Goal: Information Seeking & Learning: Understand process/instructions

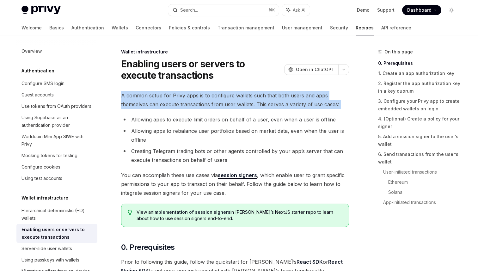
click at [306, 148] on li "Creating Telegram trading bots or other agents controlled by your app’s server …" at bounding box center [235, 156] width 228 height 18
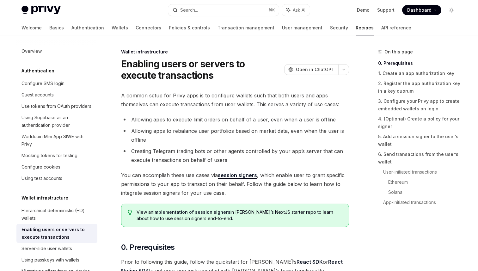
click at [306, 148] on li "Creating Telegram trading bots or other agents controlled by your app’s server …" at bounding box center [235, 156] width 228 height 18
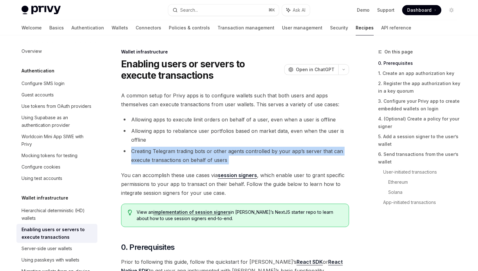
click at [294, 123] on li "Allowing apps to execute limit orders on behalf of a user, even when a user is …" at bounding box center [235, 119] width 228 height 9
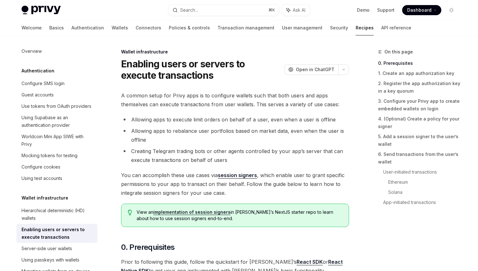
click at [294, 123] on li "Allowing apps to execute limit orders on behalf of a user, even when a user is …" at bounding box center [235, 119] width 228 height 9
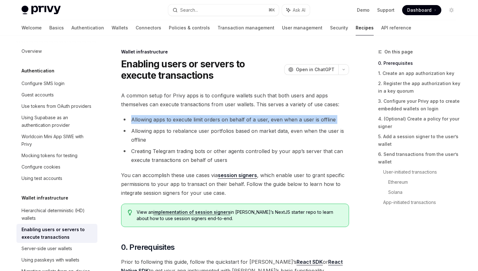
click at [294, 123] on li "Allowing apps to execute limit orders on behalf of a user, even when a user is …" at bounding box center [235, 119] width 228 height 9
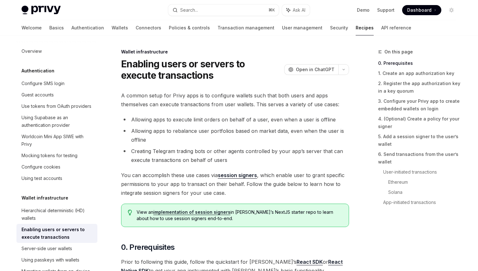
click at [300, 130] on li "Allowing apps to rebalance user portfolios based on market data, even when the …" at bounding box center [235, 135] width 228 height 18
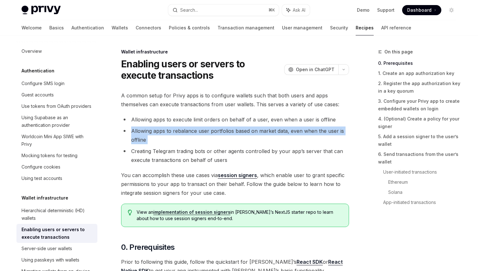
click at [300, 130] on li "Allowing apps to rebalance user portfolios based on market data, even when the …" at bounding box center [235, 135] width 228 height 18
click at [325, 133] on li "Allowing apps to rebalance user portfolios based on market data, even when the …" at bounding box center [235, 135] width 228 height 18
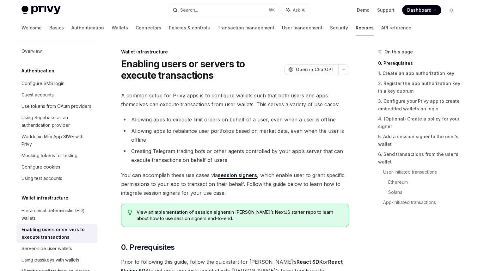
click at [325, 133] on li "Allowing apps to rebalance user portfolios based on market data, even when the …" at bounding box center [235, 135] width 228 height 18
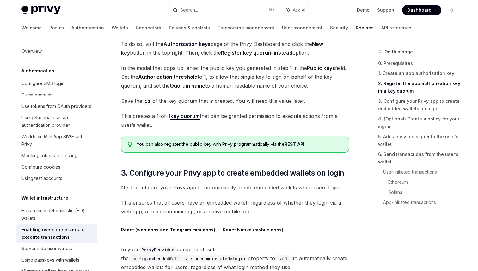
scroll to position [483, 0]
